Goal: Find specific page/section: Find specific page/section

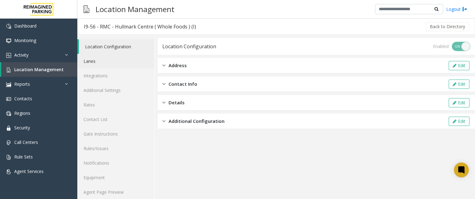
click at [112, 62] on link "Lanes" at bounding box center [115, 61] width 77 height 15
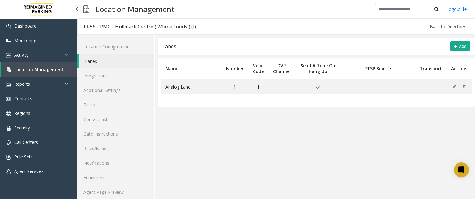
click at [36, 71] on span "Location Management" at bounding box center [38, 69] width 49 height 6
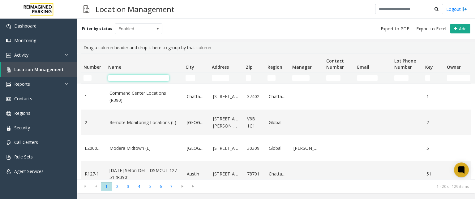
click at [125, 77] on input "Name Filter" at bounding box center [138, 78] width 61 height 6
type input "******"
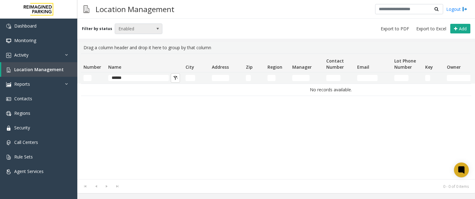
drag, startPoint x: 137, startPoint y: 36, endPoint x: 137, endPoint y: 30, distance: 6.2
click at [137, 36] on div "Filter by status Enabled Add" at bounding box center [275, 29] width 397 height 20
click at [136, 29] on span "Enabled" at bounding box center [134, 29] width 38 height 10
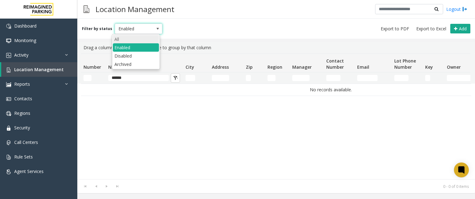
click at [134, 37] on li "All" at bounding box center [136, 39] width 46 height 8
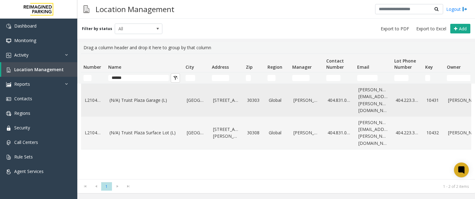
click at [124, 103] on link "(N/A) Truist Plaza Garage (L)" at bounding box center [144, 100] width 70 height 7
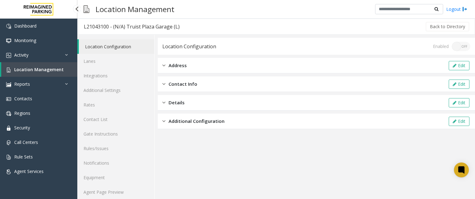
click at [52, 68] on span "Location Management" at bounding box center [38, 69] width 49 height 6
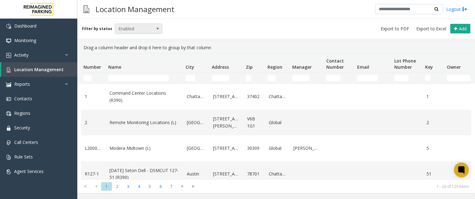
click at [121, 28] on span "Enabled" at bounding box center [134, 29] width 38 height 10
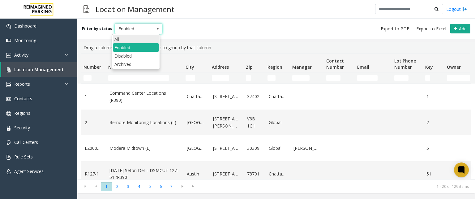
click at [123, 37] on li "All" at bounding box center [136, 39] width 46 height 8
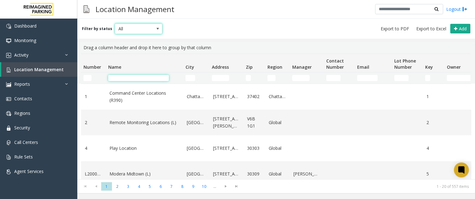
drag, startPoint x: 118, startPoint y: 77, endPoint x: 121, endPoint y: 74, distance: 4.4
click at [118, 77] on input "Name Filter" at bounding box center [138, 78] width 61 height 6
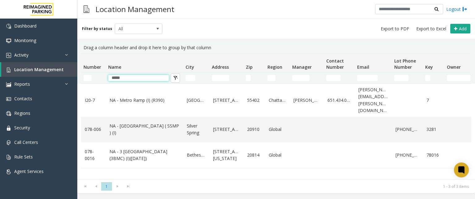
type input "*****"
